Goal: Communication & Community: Share content

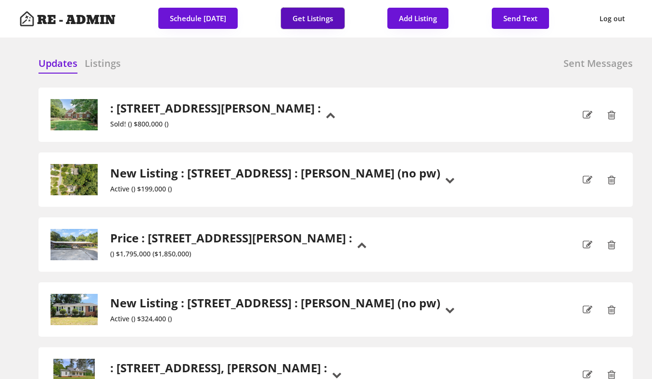
click at [315, 24] on button "Get Listings" at bounding box center [313, 18] width 64 height 21
click at [326, 64] on div "Updates Listings Sent Messages" at bounding box center [336, 66] width 595 height 19
click at [105, 65] on h6 "Listings" at bounding box center [103, 63] width 36 height 13
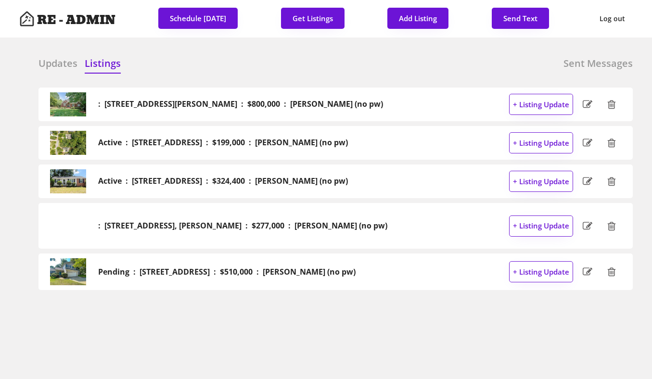
click at [45, 59] on h6 "Updates" at bounding box center [58, 63] width 39 height 13
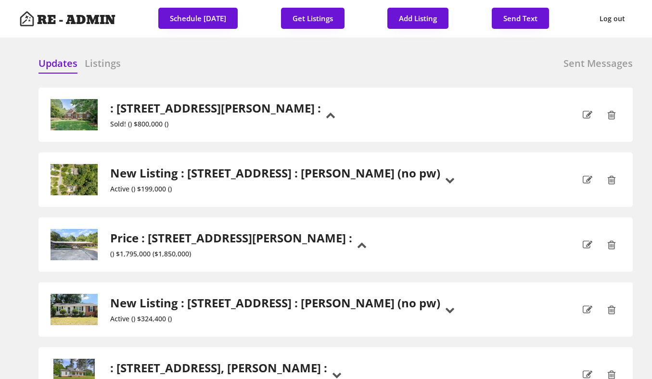
click at [521, 14] on button "Send Text" at bounding box center [520, 18] width 57 height 21
select select "raleigh"
select select ""1348695171700984260__LOOKUP__1743599703321x142788062077753970""
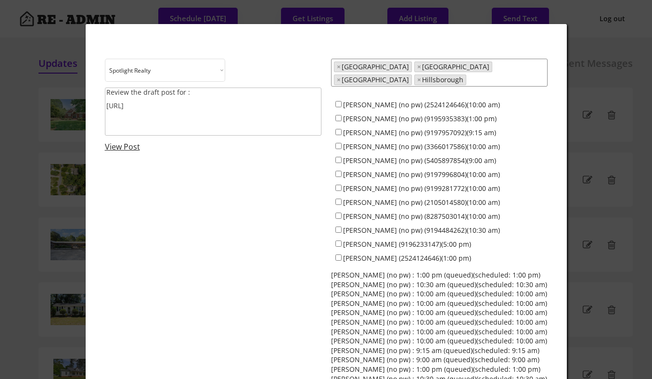
click at [210, 109] on textarea "Review the draft post for : [URL]" at bounding box center [213, 112] width 217 height 48
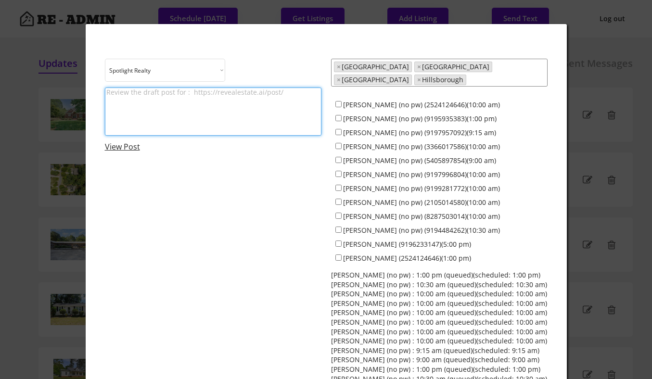
click at [162, 95] on textarea at bounding box center [213, 112] width 217 height 48
paste textarea "[URL][DOMAIN_NAME]"
click at [195, 126] on textarea "Like, comment, and share the latest Spotlight posts: Spotlight Realty Casino Ni…" at bounding box center [213, 112] width 217 height 48
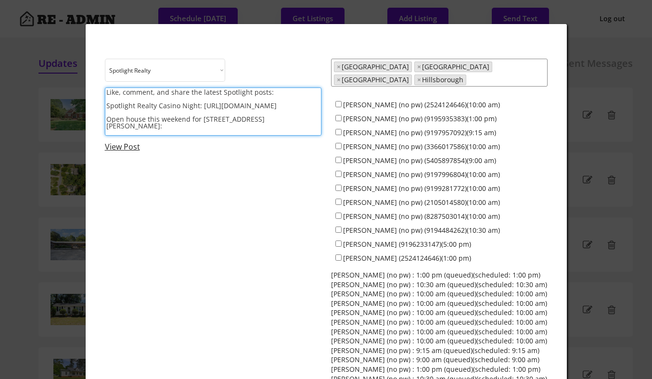
paste textarea "[URL][DOMAIN_NAME]"
type textarea "Like, comment, and share the latest Spotlight posts: Spotlight Realty Casino Ni…"
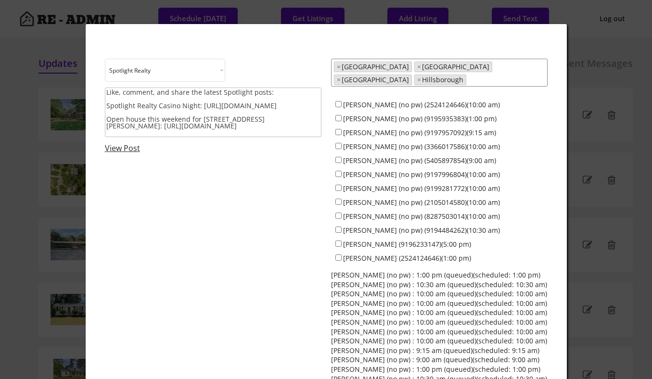
click at [275, 135] on textarea "Like, comment, and share the latest Spotlight posts: Spotlight Realty Casino Ni…" at bounding box center [213, 113] width 217 height 50
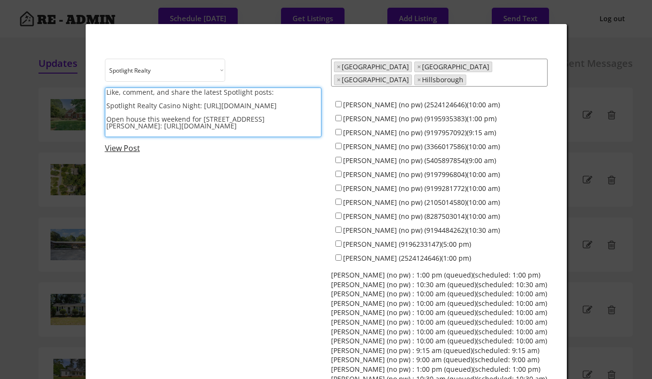
click at [230, 210] on div "Choose an option... Spotlight Realty Test Brokerage Like, comment, and share th…" at bounding box center [326, 235] width 443 height 353
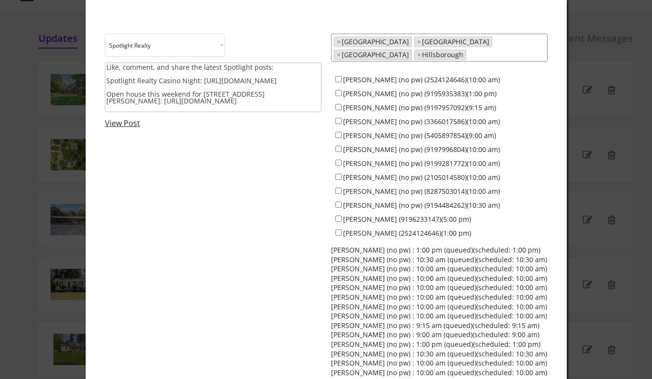
scroll to position [29, 0]
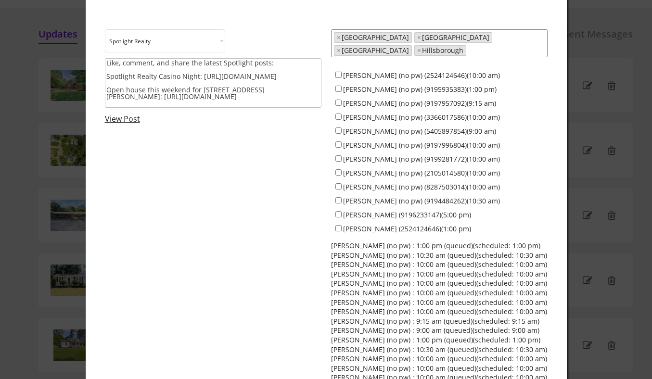
click at [338, 72] on input "[PERSON_NAME] (no pw) (2524124646)(10:00 am)" at bounding box center [339, 75] width 6 height 6
checkbox input "true"
click at [338, 86] on input "[PERSON_NAME] (no pw) (9195935383)(1:00 pm)" at bounding box center [339, 89] width 6 height 6
checkbox input "true"
click at [339, 100] on input "[PERSON_NAME] (no pw) (9197957092)(9:15 am)" at bounding box center [339, 103] width 6 height 6
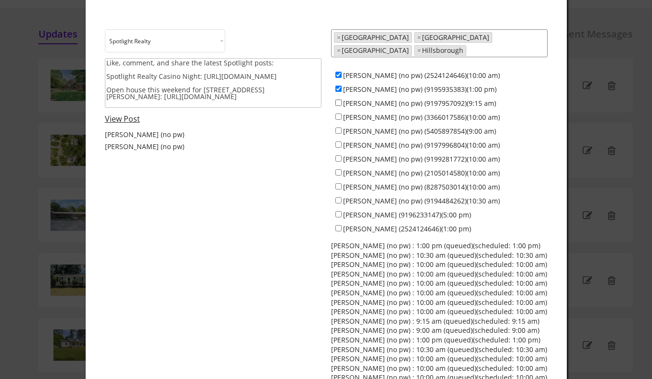
checkbox input "true"
click at [339, 114] on input "[PERSON_NAME] (no pw) (3366017586)(10:00 am)" at bounding box center [339, 117] width 6 height 6
checkbox input "true"
click at [339, 128] on input "[PERSON_NAME] (no pw) (5405897854)(9:00 am)" at bounding box center [339, 131] width 6 height 6
checkbox input "true"
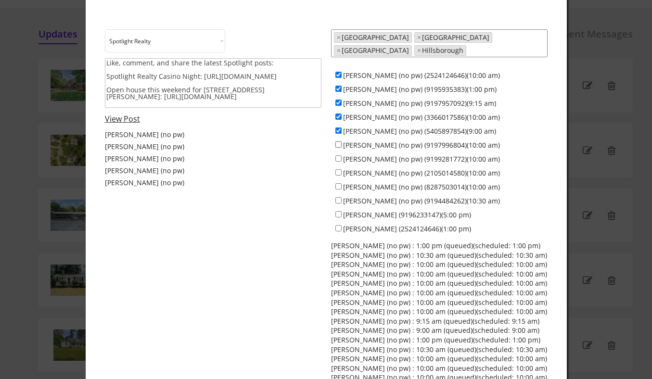
click at [339, 142] on input "[PERSON_NAME] (no pw) (9197996804)(10:00 am)" at bounding box center [339, 145] width 6 height 6
checkbox input "true"
click at [339, 152] on div "[PERSON_NAME] (no pw) (9199281772)(10:00 am)" at bounding box center [439, 159] width 217 height 14
click at [339, 156] on input "[PERSON_NAME] (no pw) (9199281772)(10:00 am)" at bounding box center [339, 159] width 6 height 6
checkbox input "true"
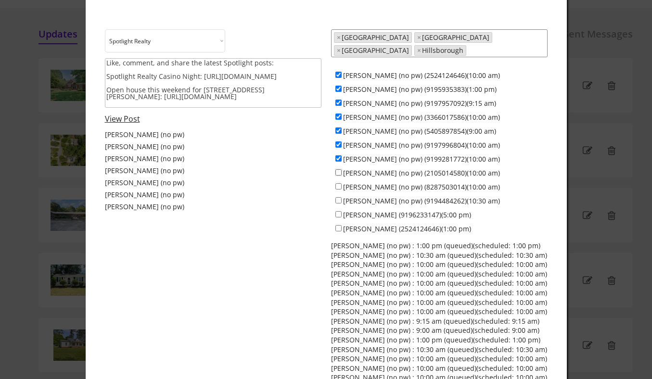
click at [339, 170] on input "[PERSON_NAME] (no pw) (2105014580)(10:00 am)" at bounding box center [339, 173] width 6 height 6
checkbox input "true"
click at [339, 183] on input "[PERSON_NAME] (no pw) (8287503014)(10:00 am)" at bounding box center [339, 186] width 6 height 6
checkbox input "true"
click at [339, 198] on div "[PERSON_NAME] (no pw) (9194484262)(10:30 am)" at bounding box center [439, 201] width 217 height 14
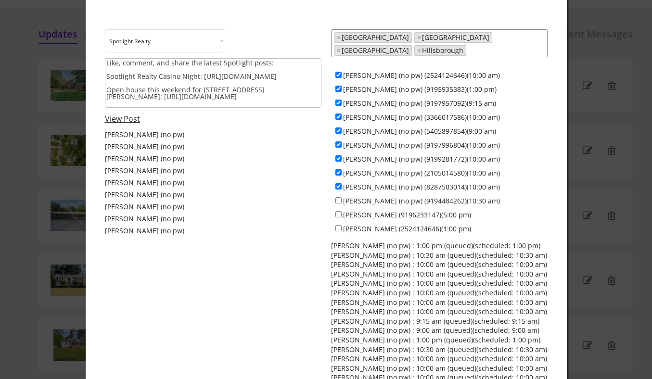
click at [339, 197] on input "[PERSON_NAME] (no pw) (9194484262)(10:30 am)" at bounding box center [339, 200] width 6 height 6
checkbox input "true"
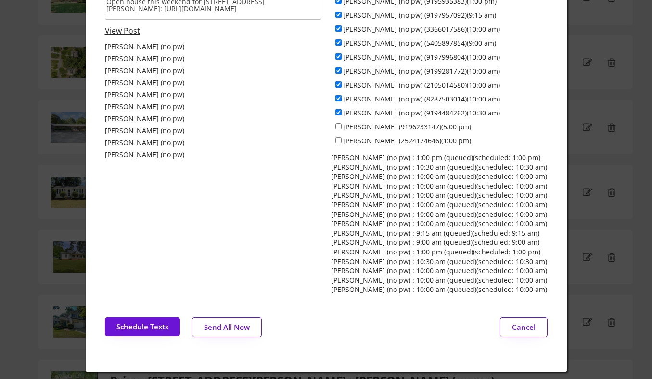
scroll to position [121, 0]
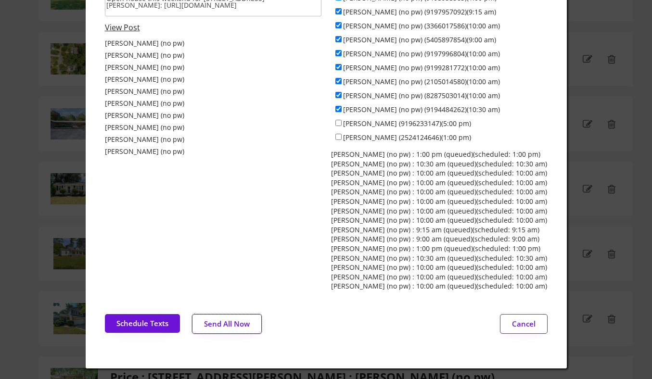
click at [223, 315] on button "Send All Now" at bounding box center [227, 324] width 70 height 20
click at [46, 117] on div at bounding box center [326, 189] width 652 height 379
